Goal: Check status

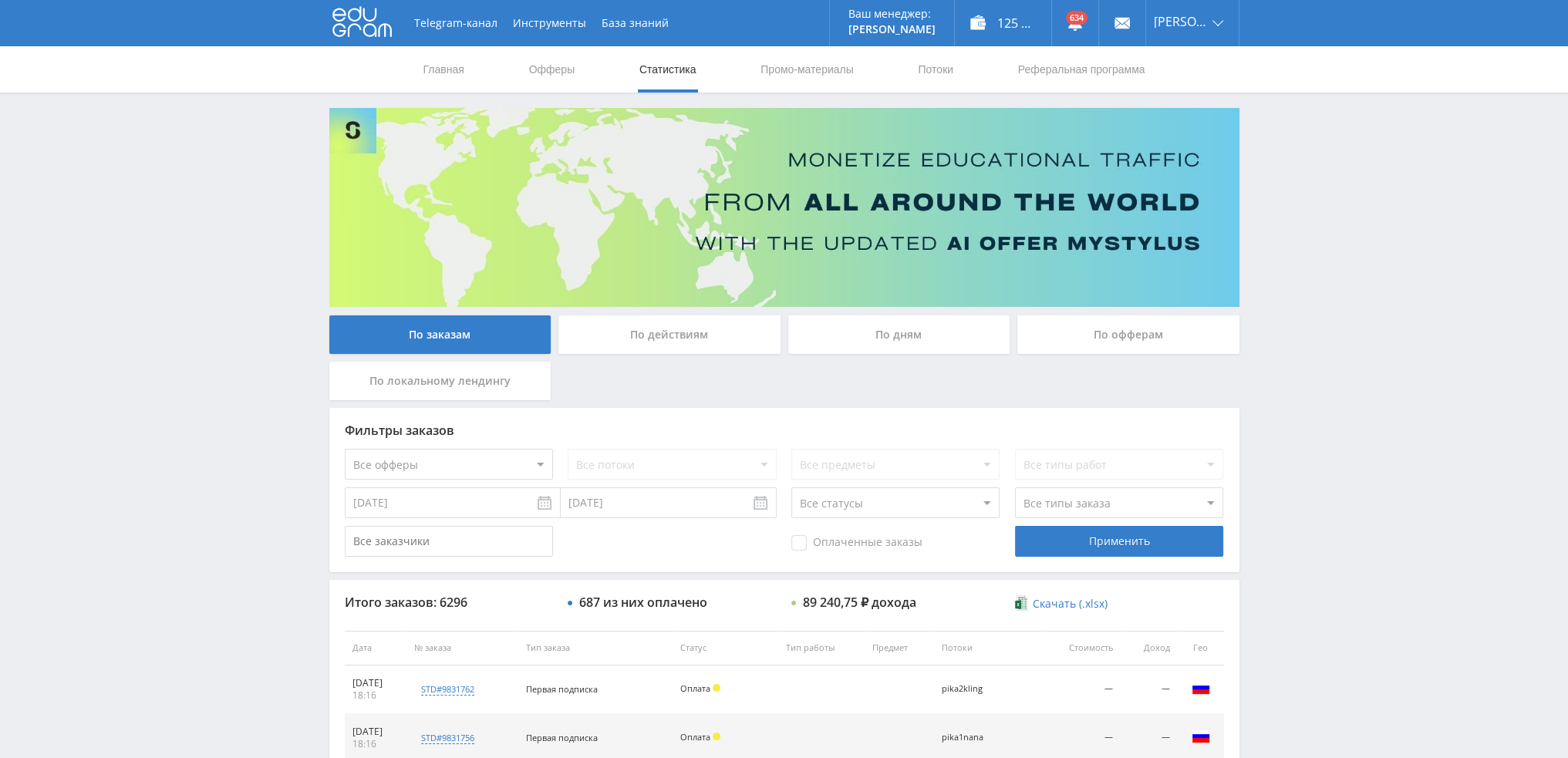
scroll to position [534, 0]
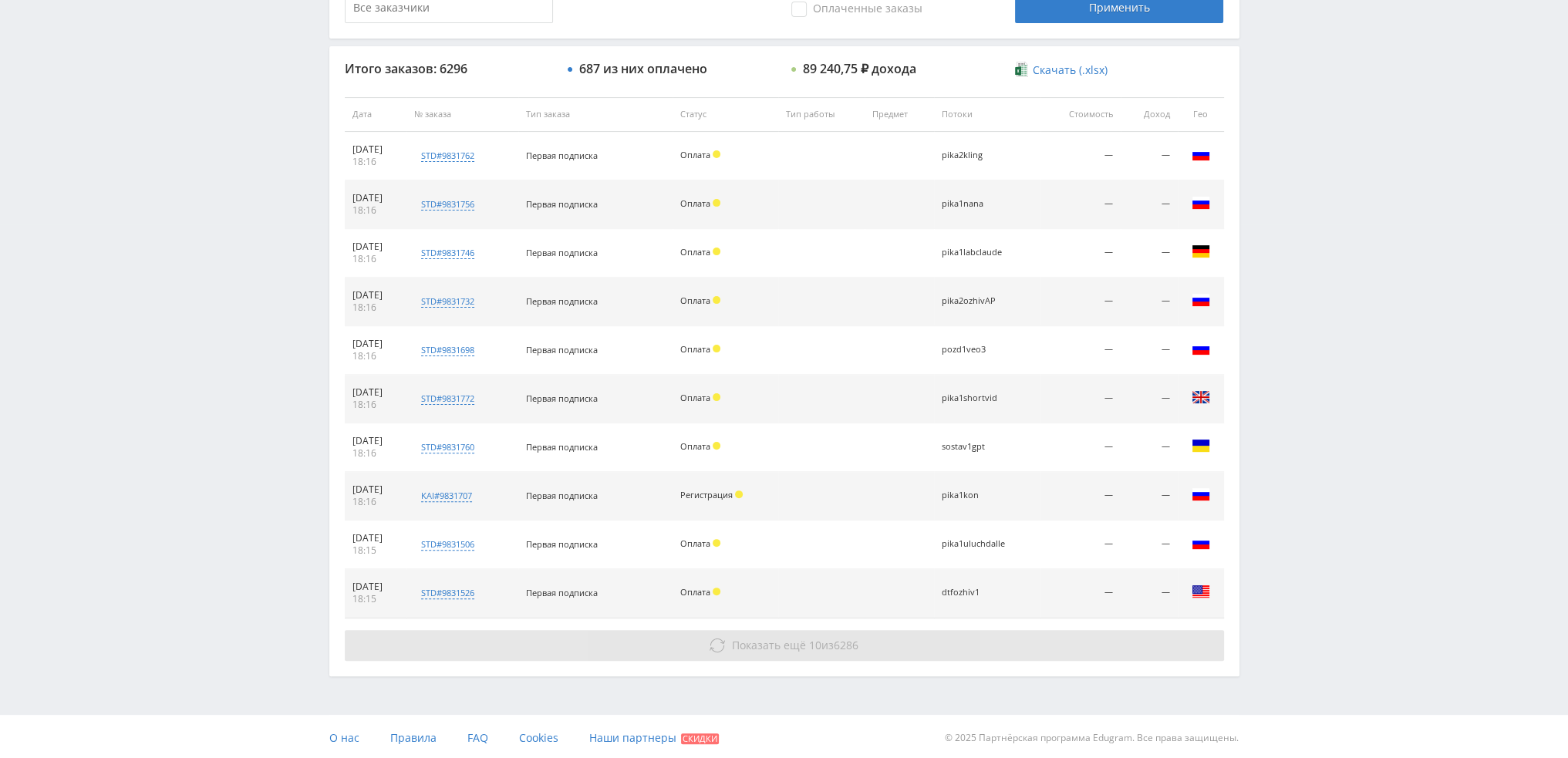
click at [783, 653] on button "Показать ещё 10 из 6286" at bounding box center [784, 646] width 879 height 31
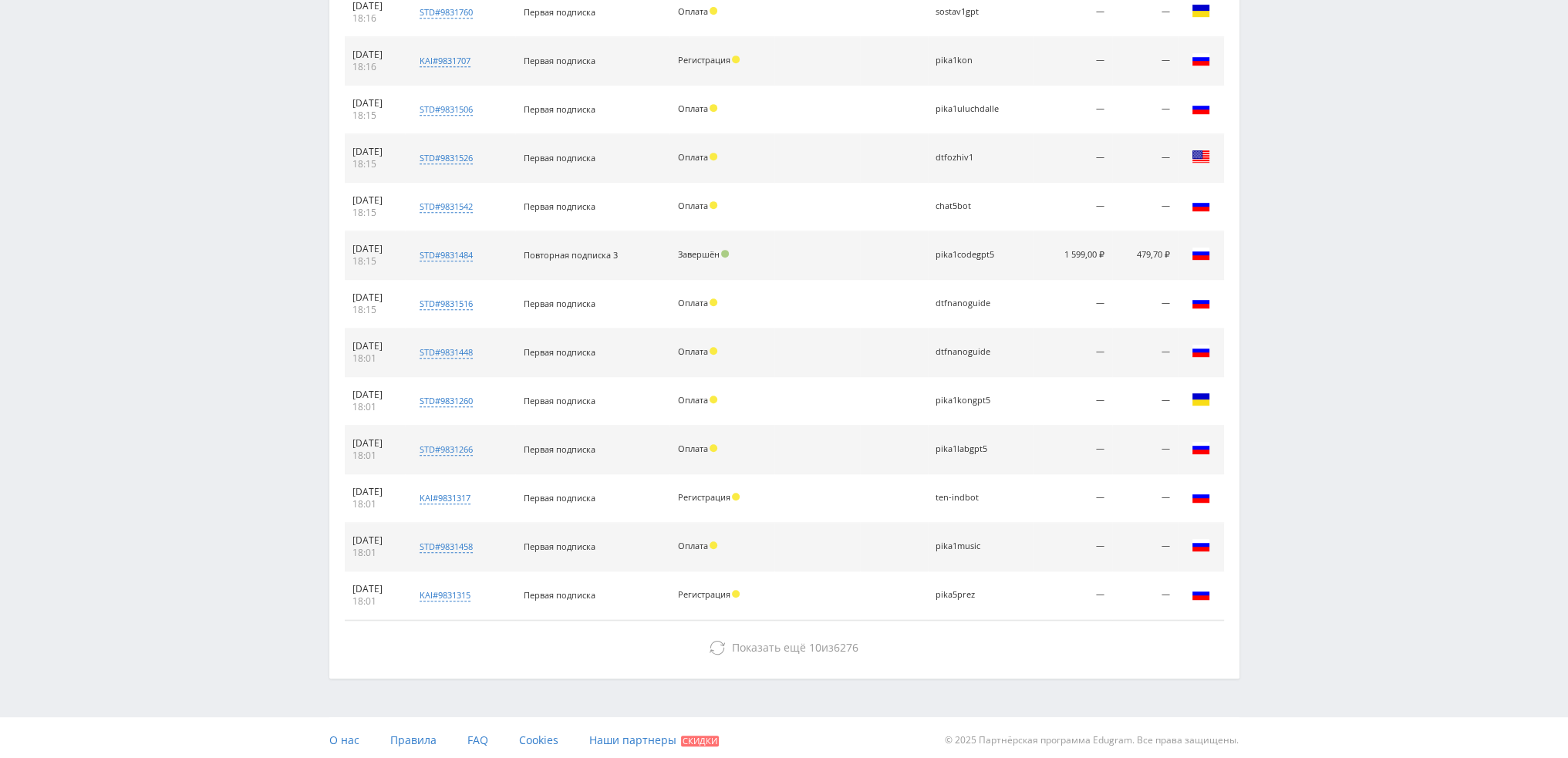
scroll to position [971, 0]
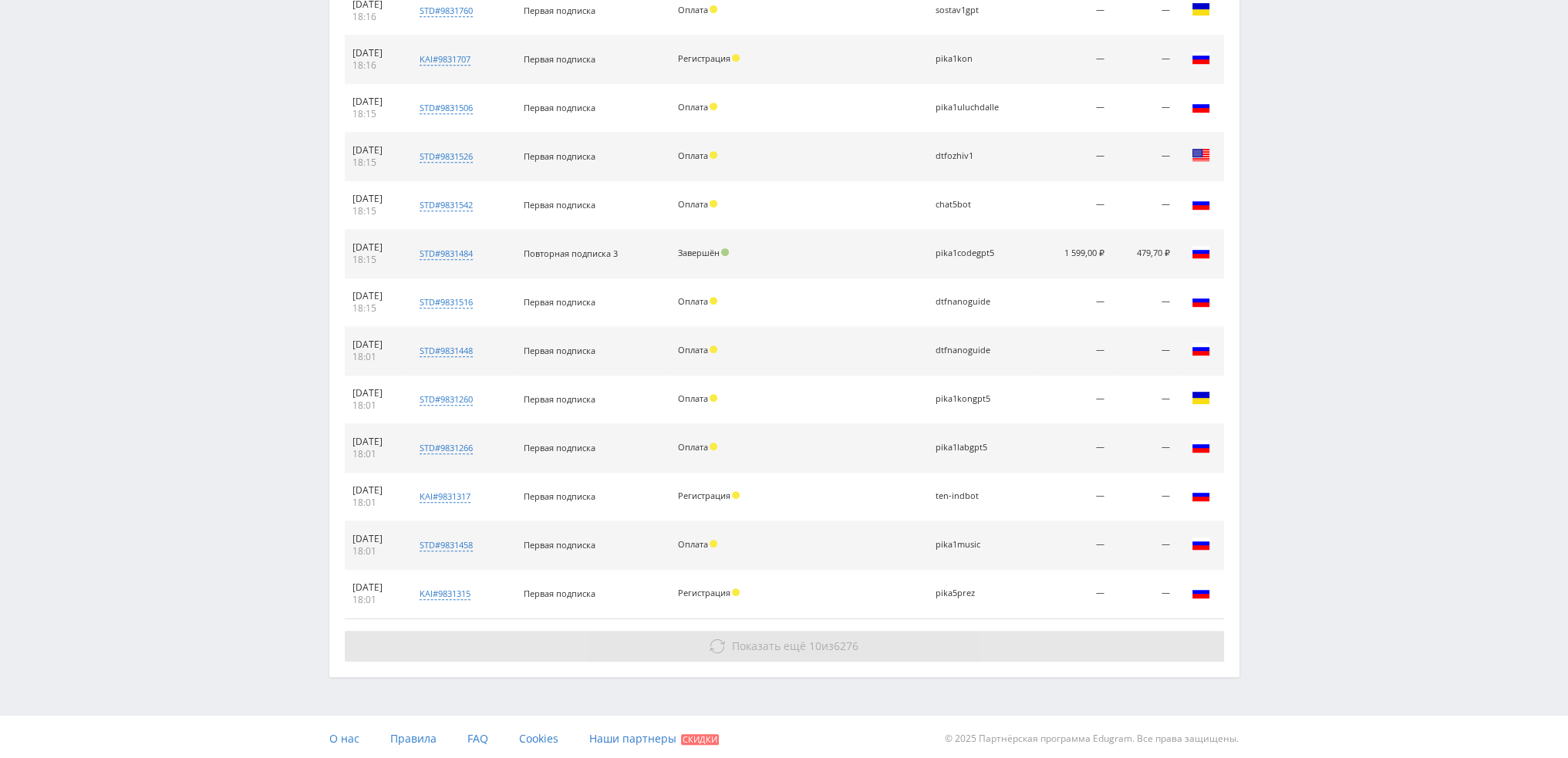
click at [808, 641] on span "10" at bounding box center [814, 645] width 13 height 15
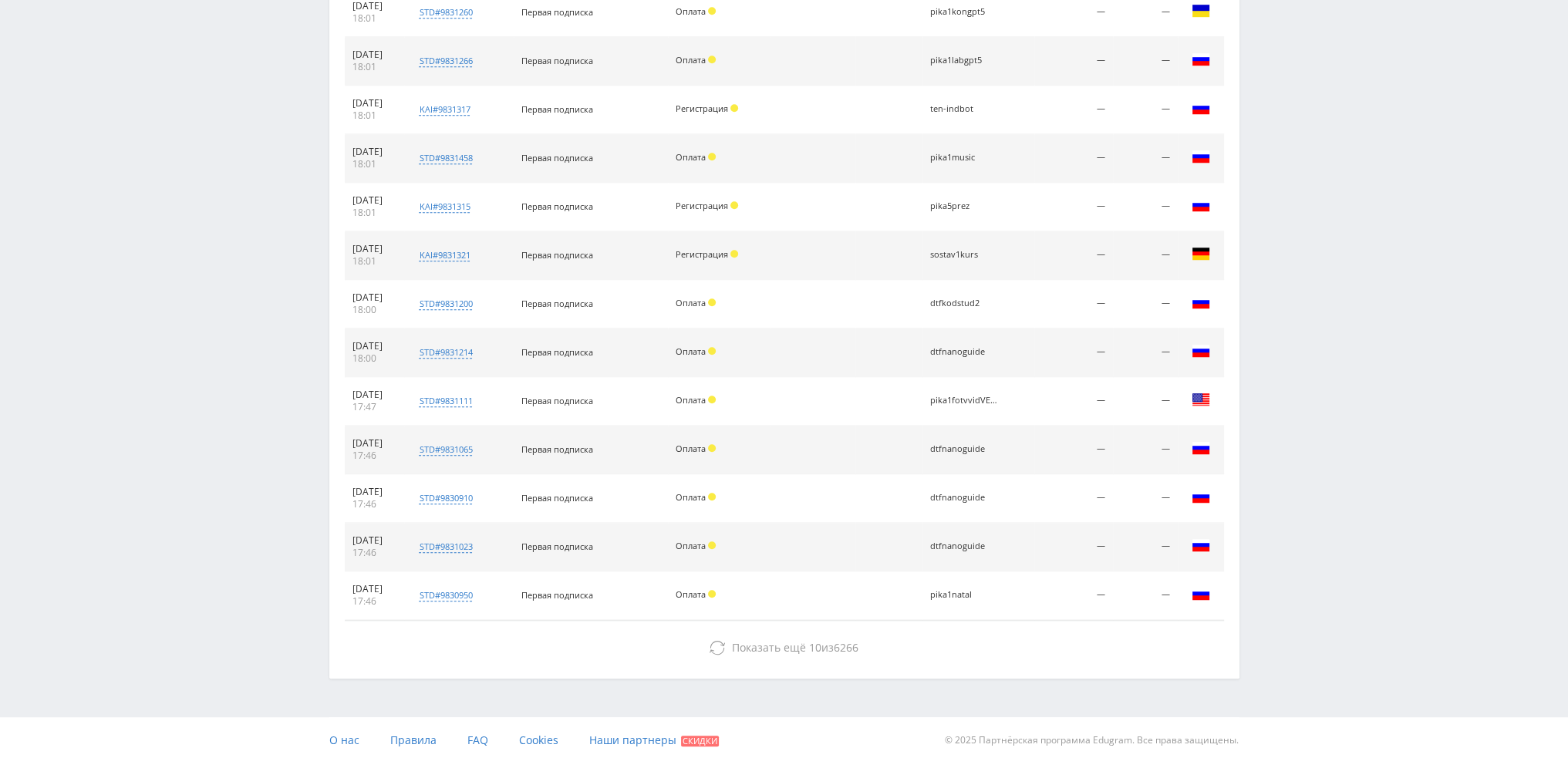
scroll to position [1358, 0]
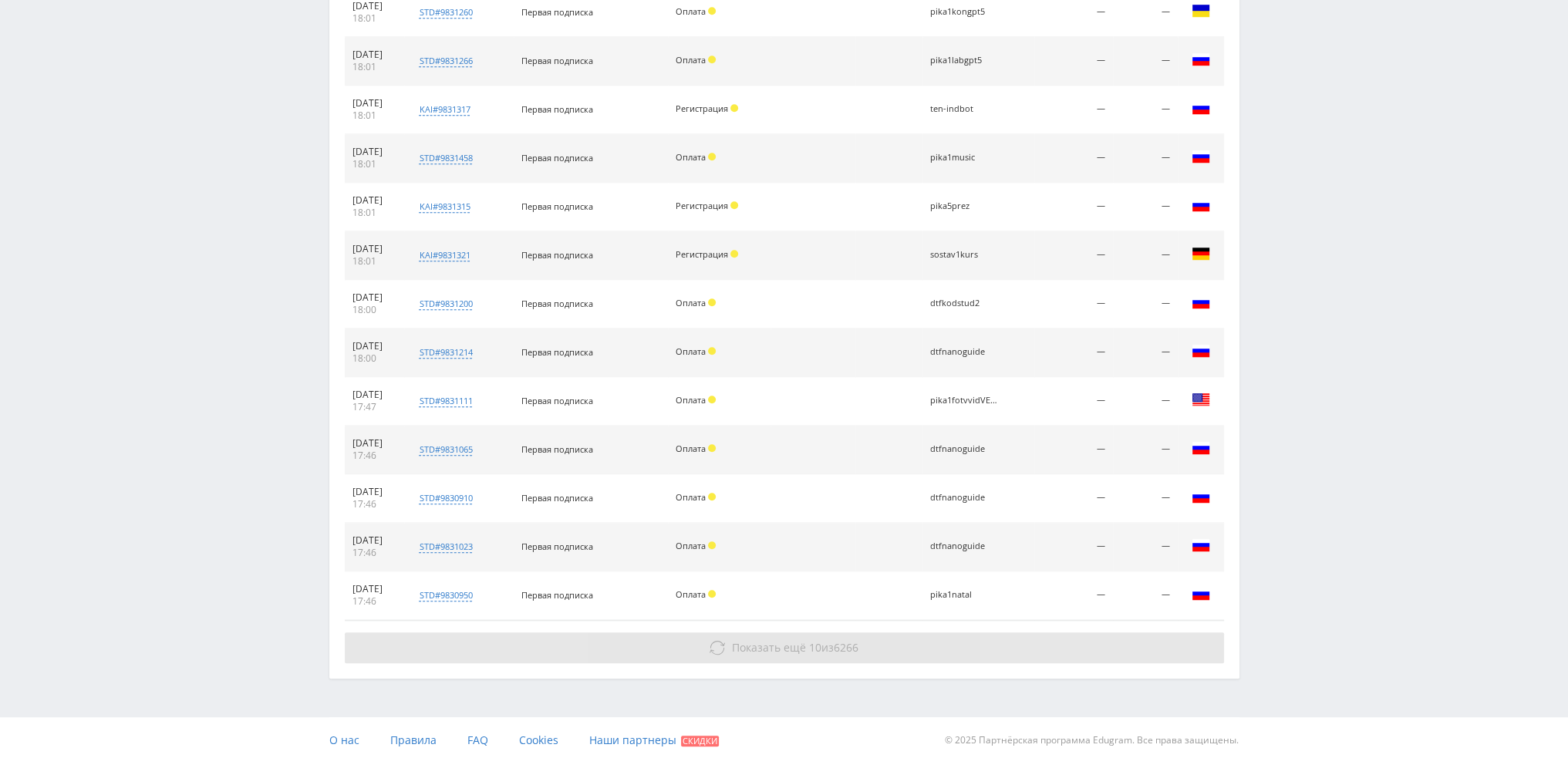
click at [823, 650] on button "Показать ещё 10 из 6266" at bounding box center [784, 648] width 879 height 31
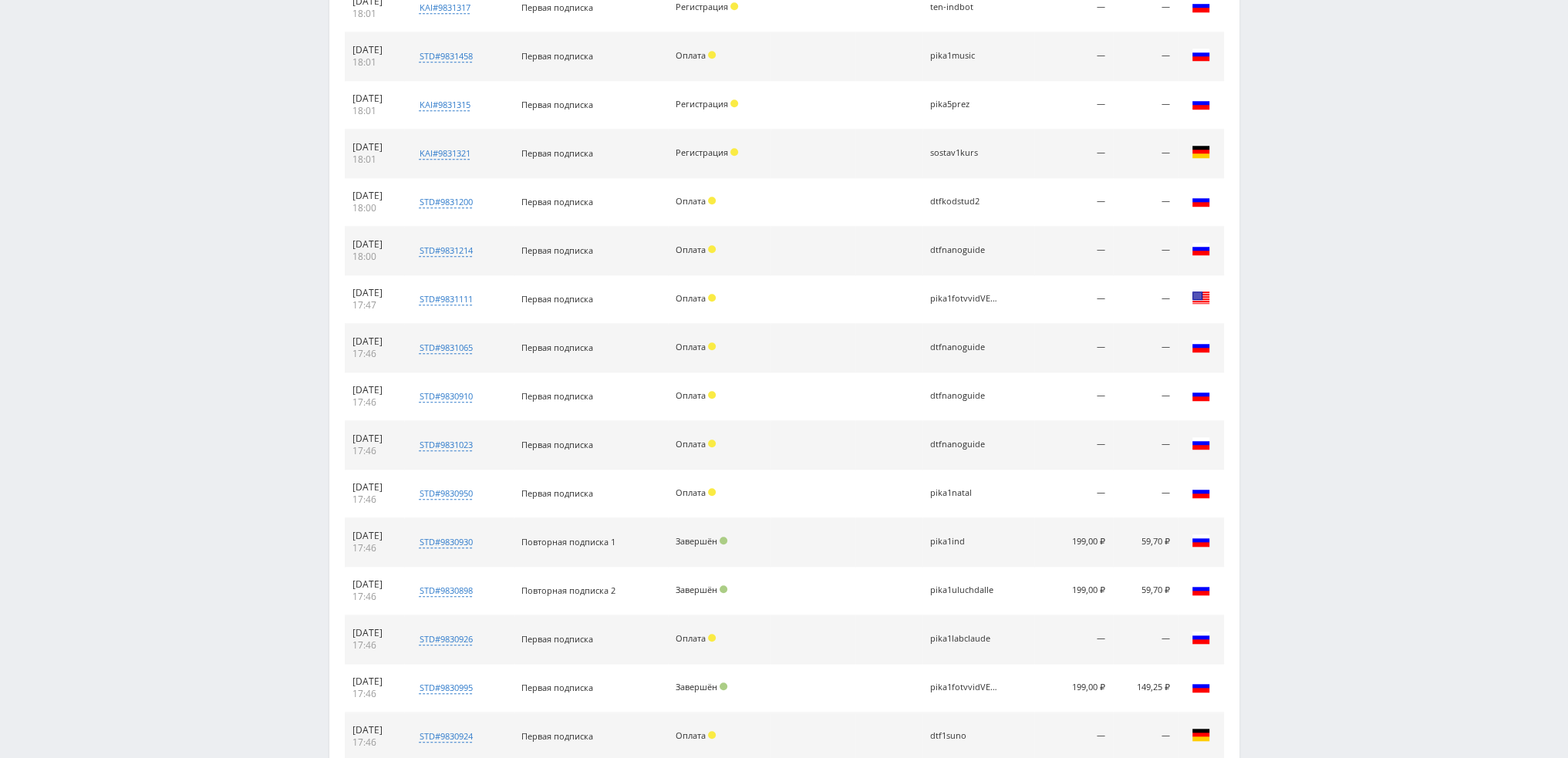
scroll to position [1697, 0]
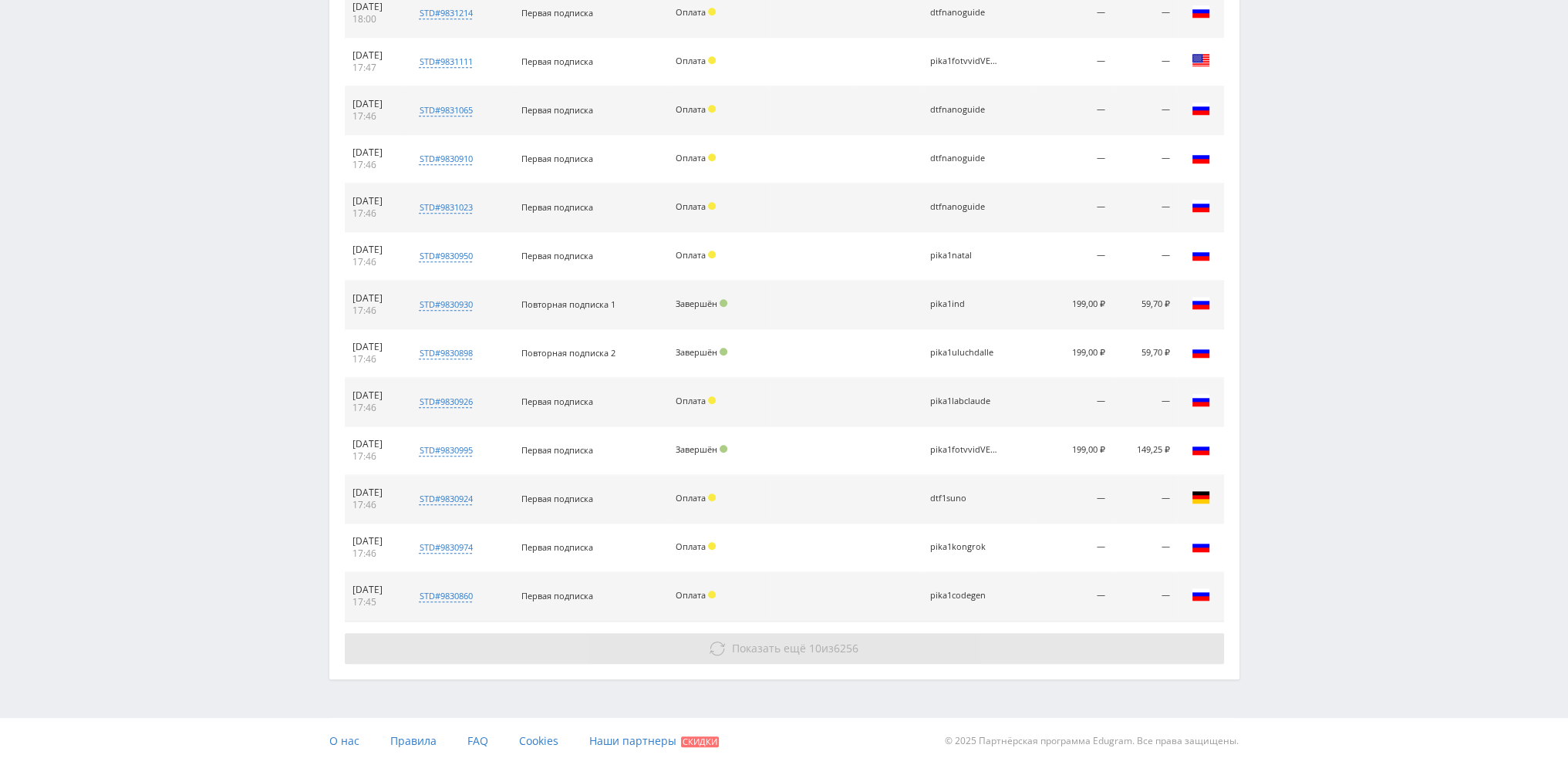
click at [840, 653] on button "Показать ещё 10 из 6256" at bounding box center [784, 649] width 879 height 31
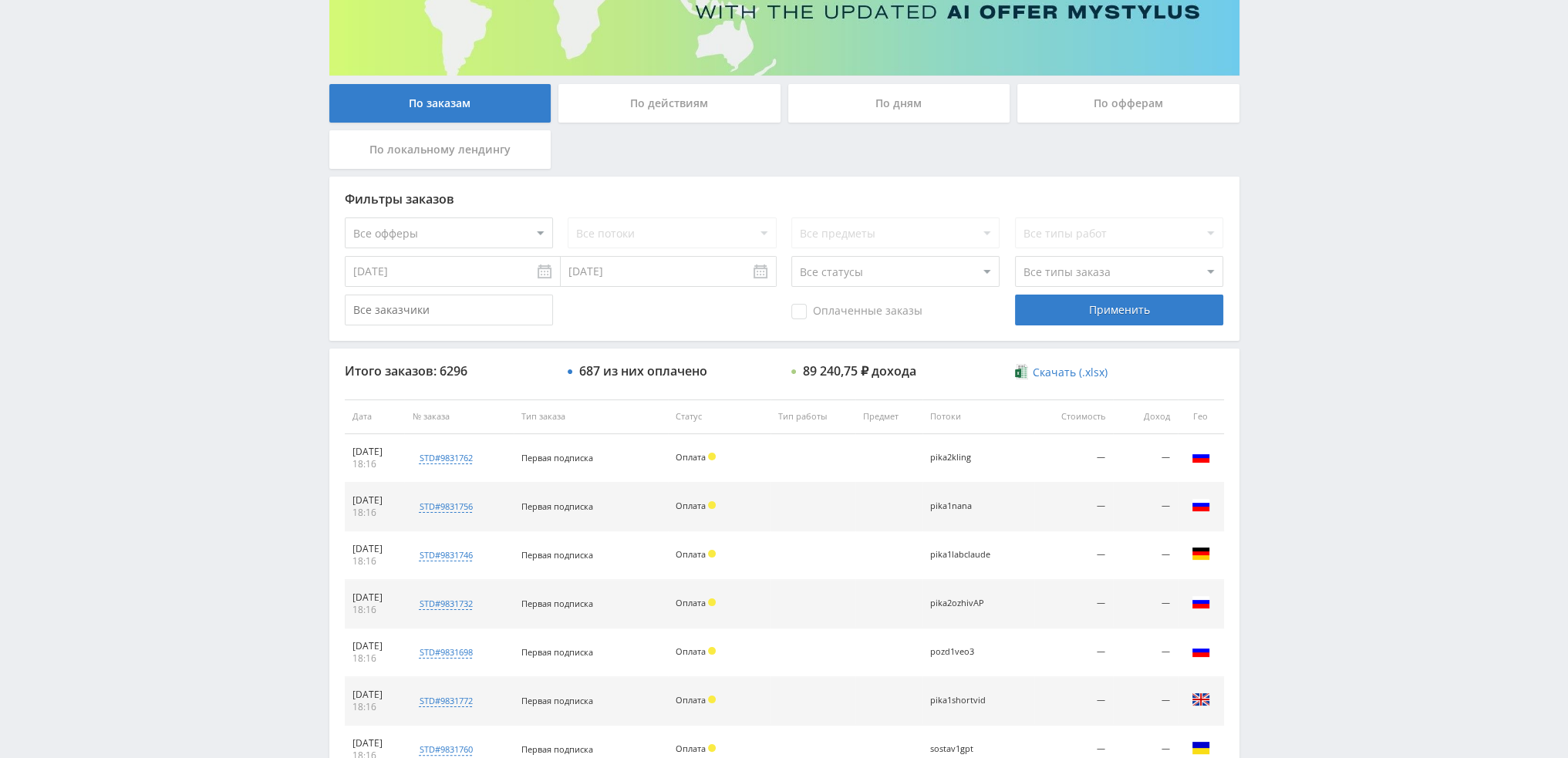
scroll to position [0, 0]
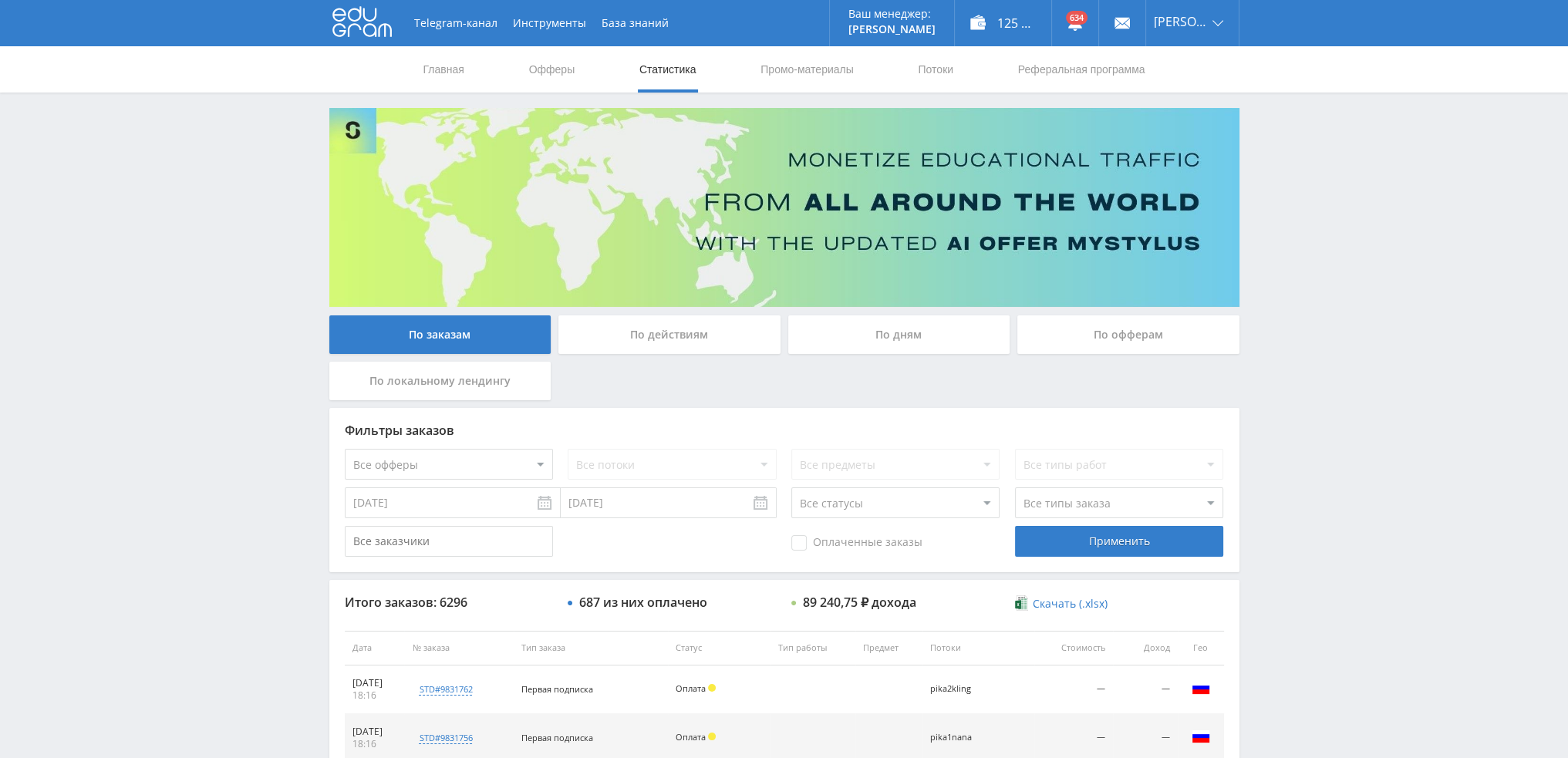
drag, startPoint x: 899, startPoint y: 345, endPoint x: 899, endPoint y: 404, distance: 59.0
click at [899, 346] on div "По дням" at bounding box center [899, 334] width 222 height 38
click at [0, 0] on input "По дням" at bounding box center [0, 0] width 0 height 0
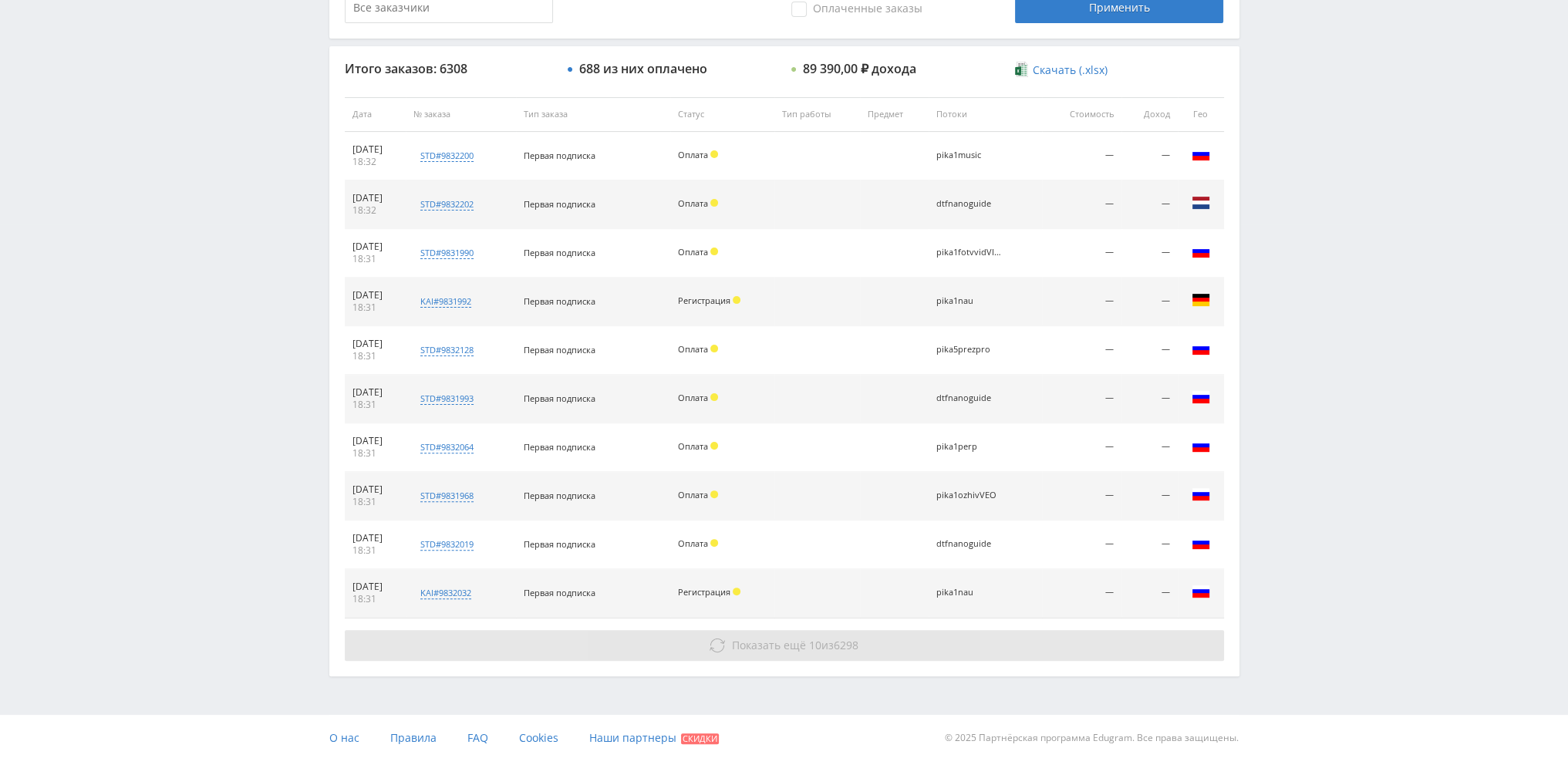
click at [827, 640] on span "Показать ещё 10 из 6298" at bounding box center [795, 645] width 126 height 15
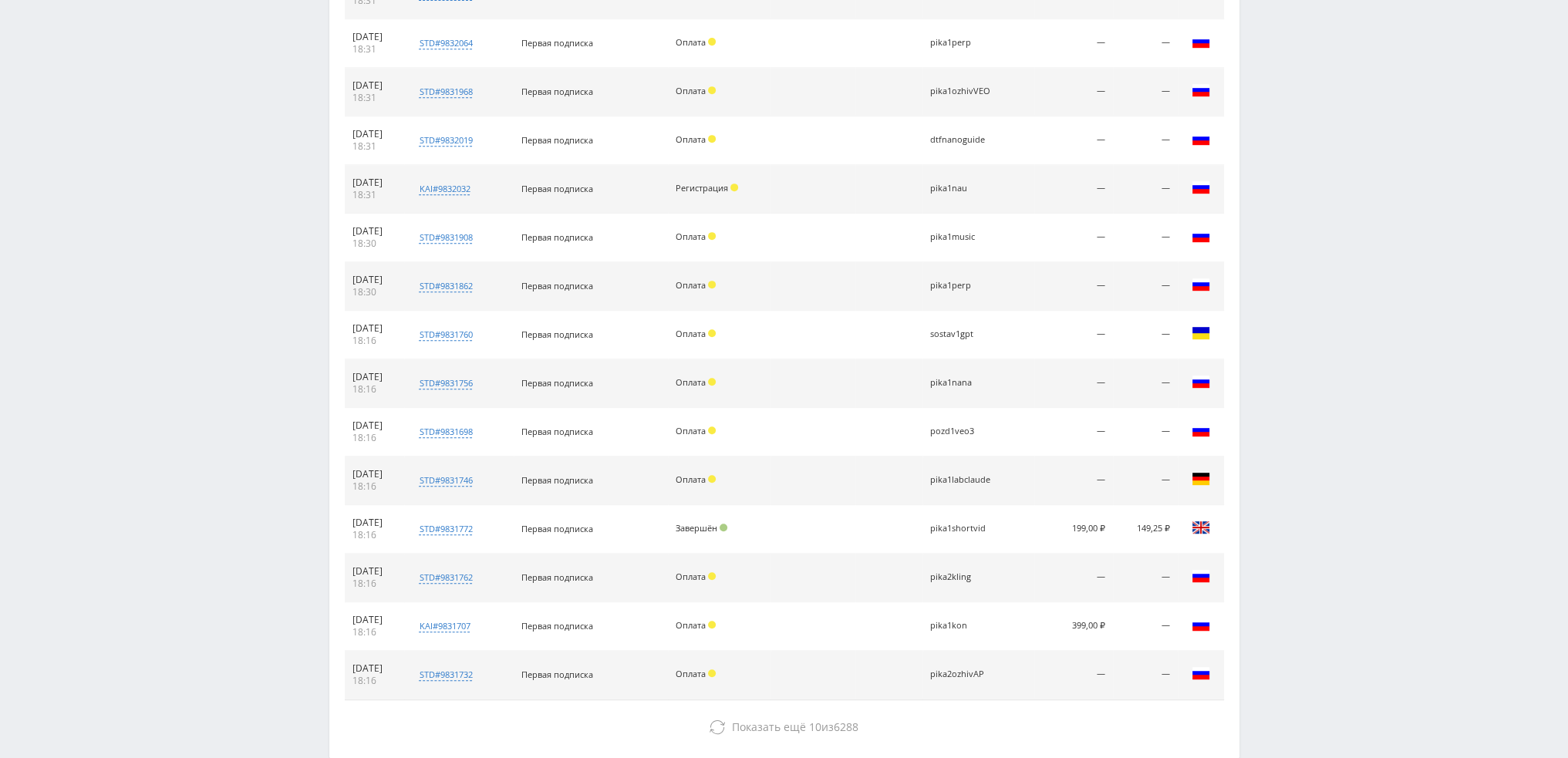
scroll to position [997, 0]
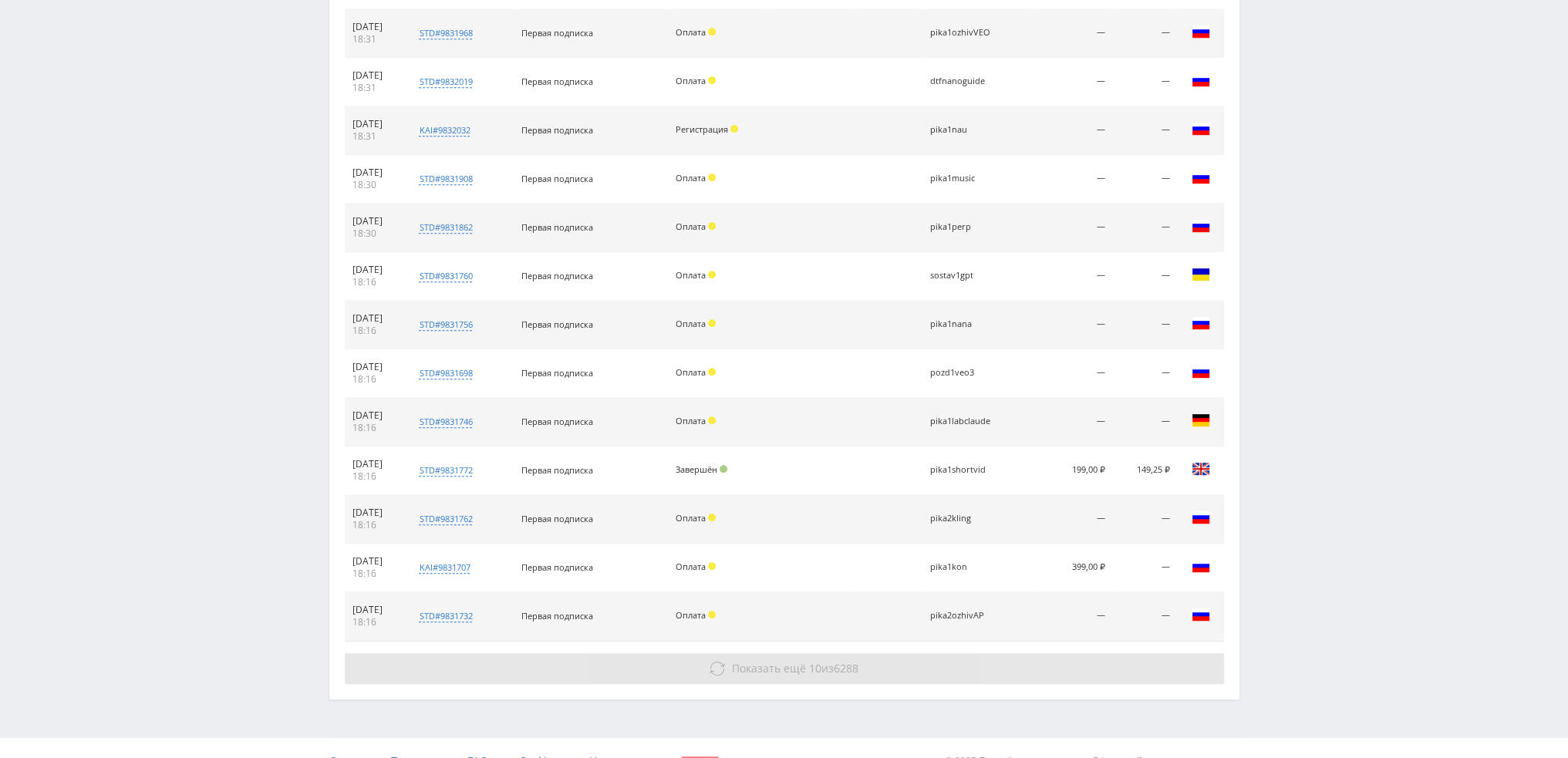
click at [867, 660] on button "Показать ещё 10 из 6288" at bounding box center [784, 669] width 879 height 31
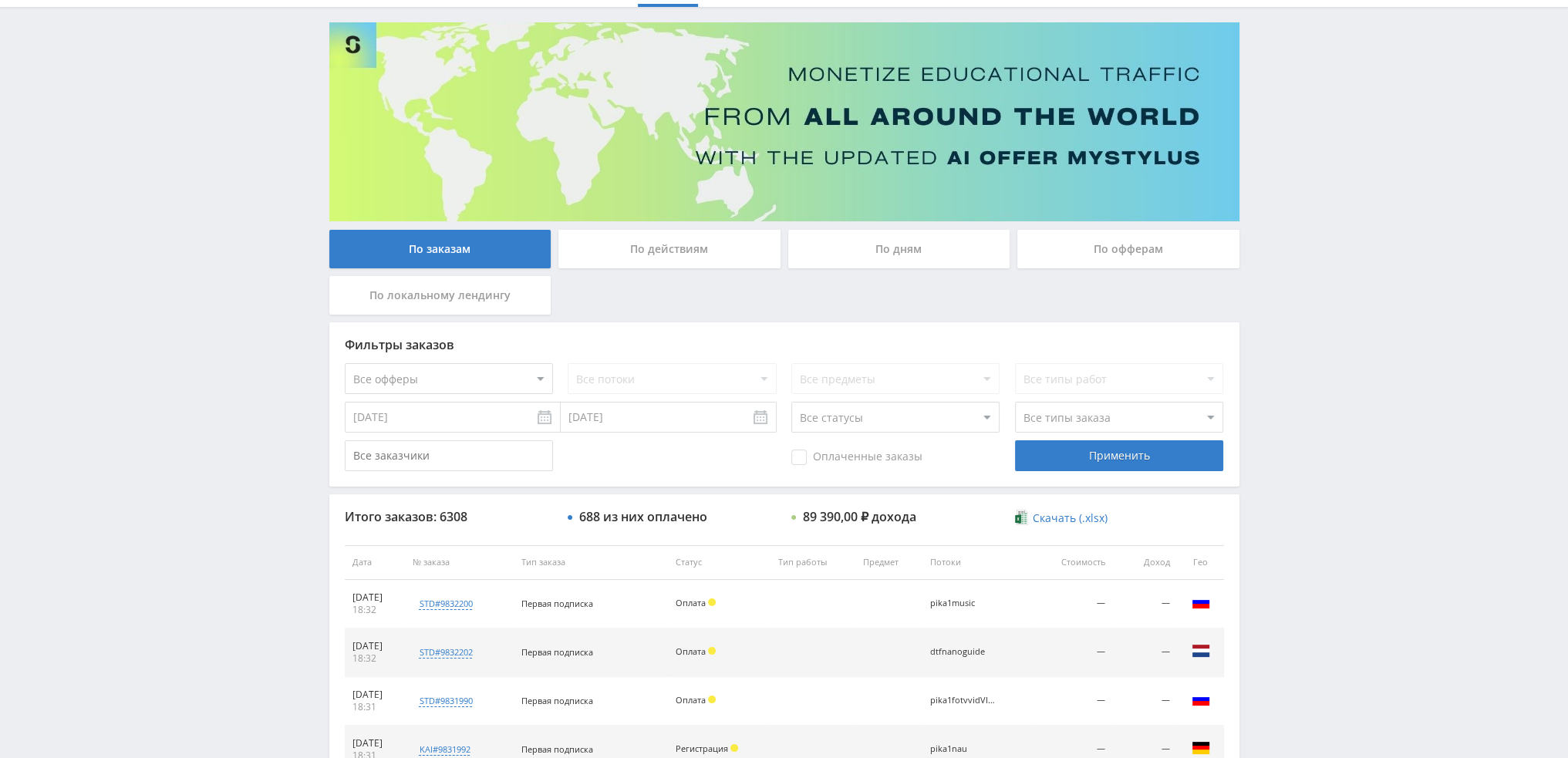
scroll to position [0, 0]
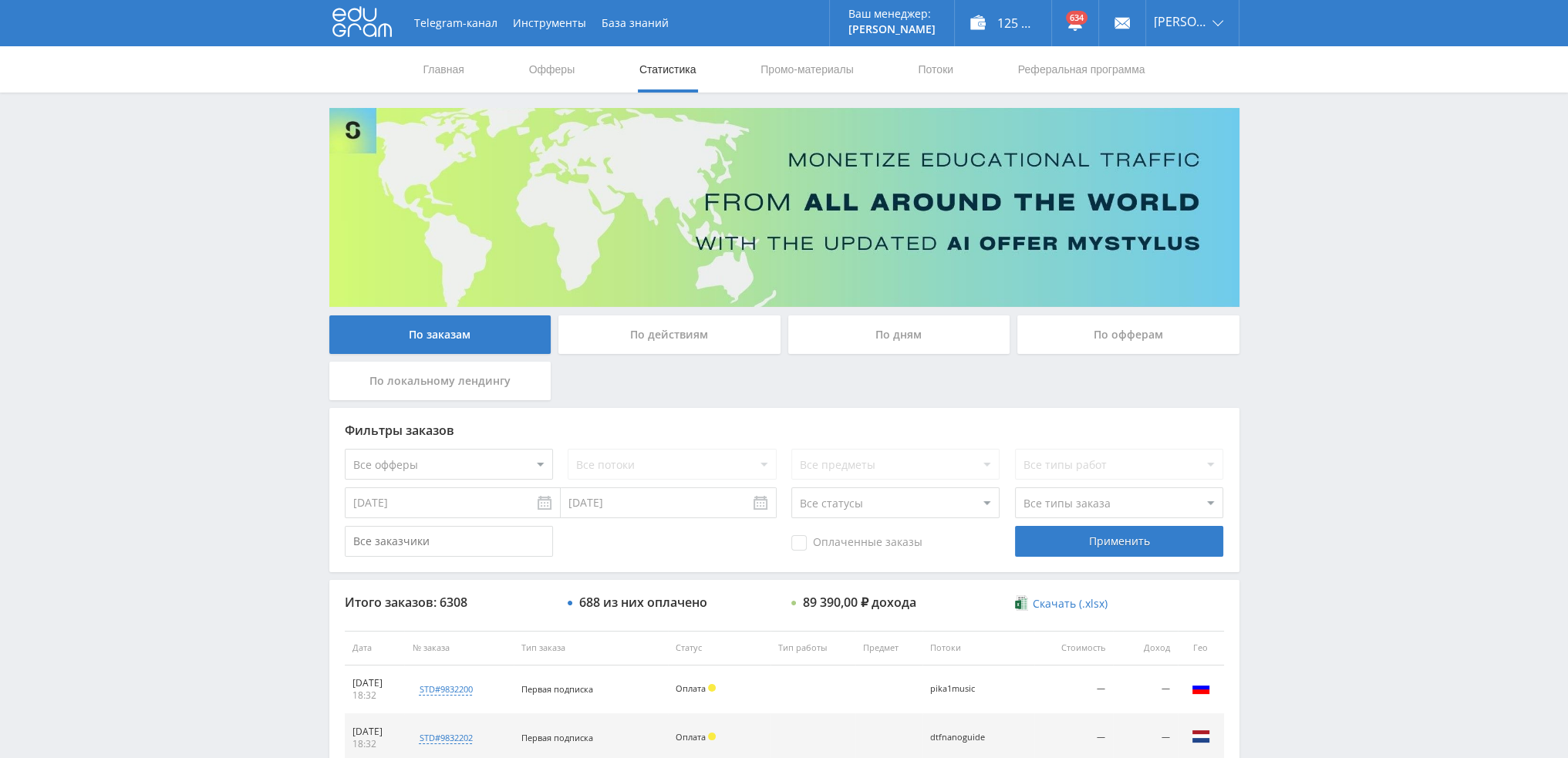
click at [908, 331] on div "По дням" at bounding box center [899, 334] width 222 height 38
click at [0, 0] on input "По дням" at bounding box center [0, 0] width 0 height 0
